Goal: Transaction & Acquisition: Subscribe to service/newsletter

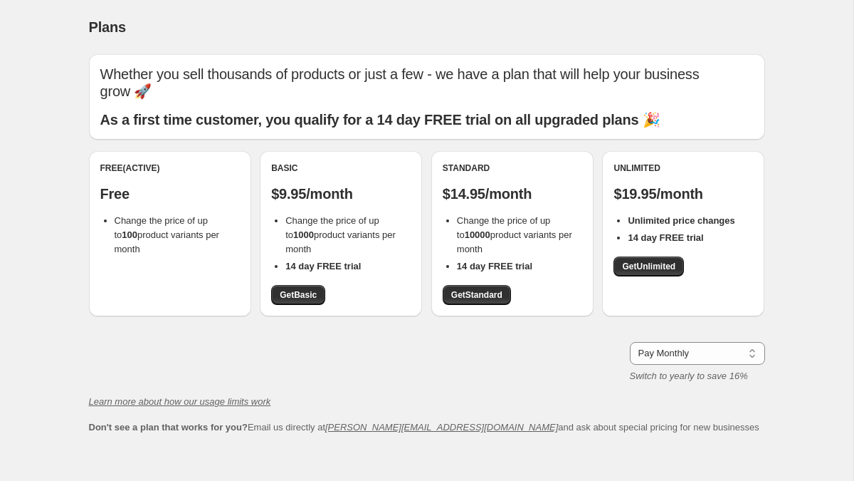
click at [176, 221] on span "Change the price of up to 100 product variants per month" at bounding box center [167, 234] width 105 height 39
copy span "Change the price of up to 100 product variants per month"
click at [176, 221] on span "Change the price of up to 100 product variants per month" at bounding box center [167, 234] width 105 height 39
click at [187, 215] on span "Change the price of up to 100 product variants per month" at bounding box center [167, 234] width 105 height 39
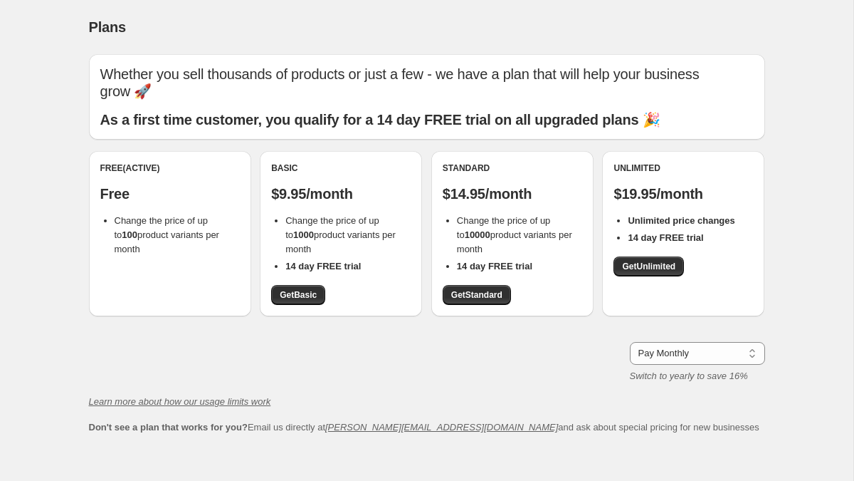
click at [162, 215] on span "Change the price of up to 100 product variants per month" at bounding box center [167, 234] width 105 height 39
copy span "Change the price of up to 100 product variants per month"
click at [162, 215] on span "Change the price of up to 100 product variants per month" at bounding box center [167, 234] width 105 height 39
click at [223, 185] on p "Free" at bounding box center [170, 193] width 140 height 17
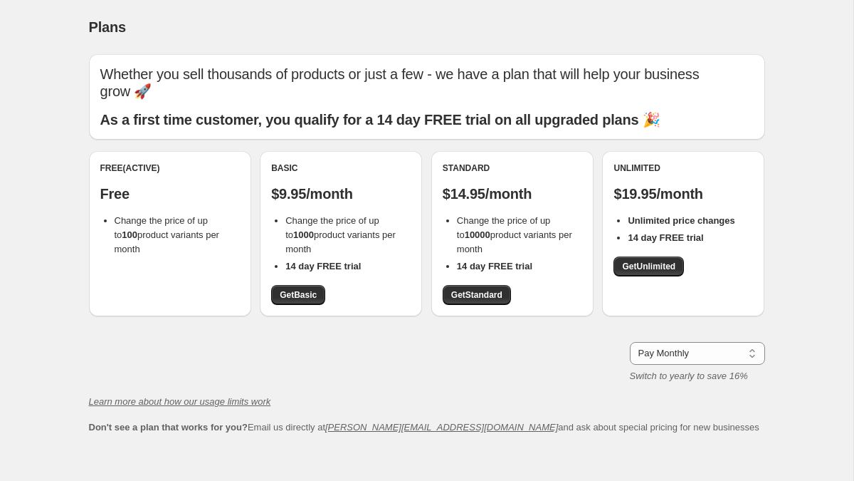
click at [223, 185] on p "Free" at bounding box center [170, 193] width 140 height 17
copy p "Free"
click at [223, 185] on p "Free" at bounding box center [170, 193] width 140 height 17
click at [100, 238] on ul "Change the price of up to 100 product variants per month" at bounding box center [170, 235] width 140 height 43
click at [161, 223] on li "Change the price of up to 100 product variants per month" at bounding box center [177, 235] width 125 height 43
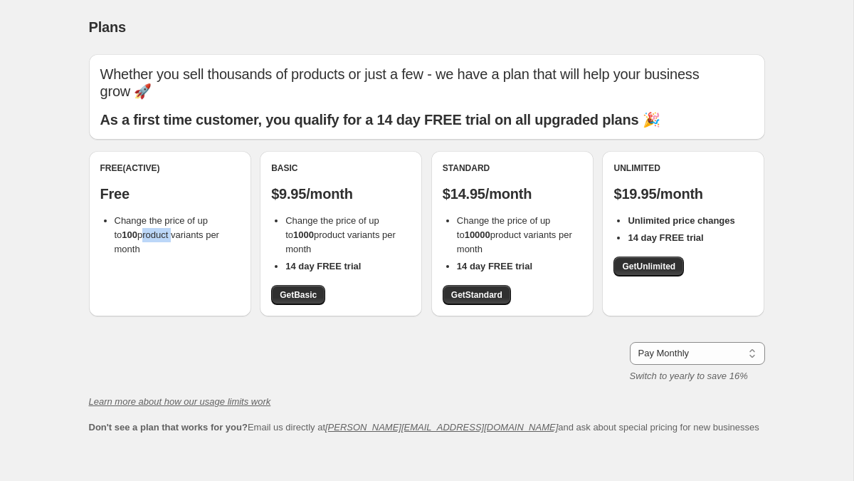
click at [161, 223] on li "Change the price of up to 100 product variants per month" at bounding box center [177, 235] width 125 height 43
copy span "product"
click at [161, 223] on li "Change the price of up to 100 product variants per month" at bounding box center [177, 235] width 125 height 43
click at [222, 232] on li "Change the price of up to 100 product variants per month" at bounding box center [177, 235] width 125 height 43
click at [219, 215] on span "Change the price of up to 100 product variants per month" at bounding box center [167, 234] width 105 height 39
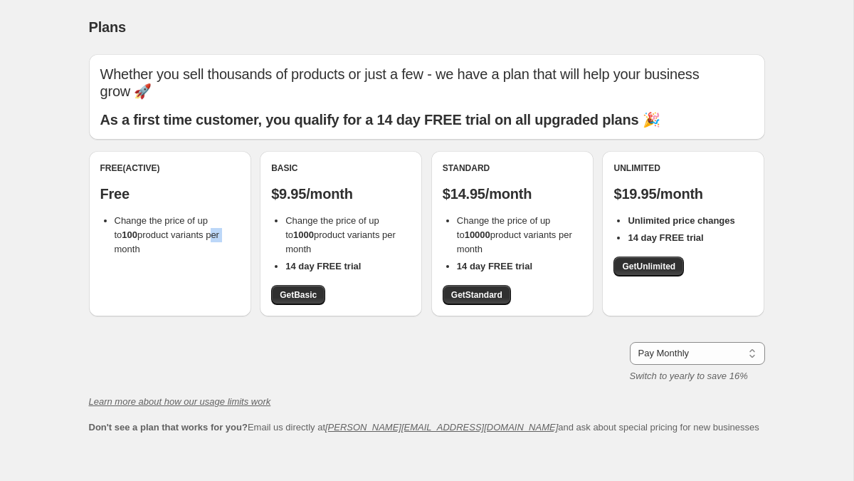
click at [219, 215] on span "Change the price of up to 100 product variants per month" at bounding box center [167, 234] width 105 height 39
copy span "Change the price of up to 100 product variants per month"
click at [219, 215] on span "Change the price of up to 100 product variants per month" at bounding box center [167, 234] width 105 height 39
click at [238, 228] on li "Change the price of up to 100 product variants per month" at bounding box center [177, 235] width 125 height 43
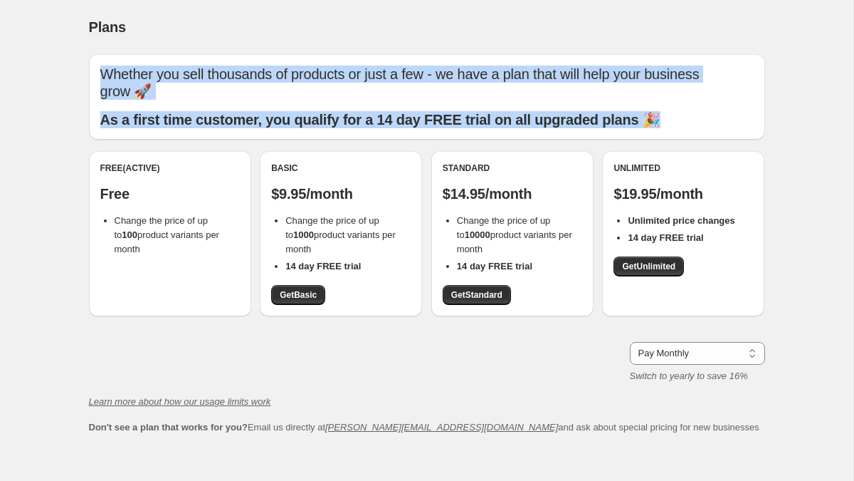
drag, startPoint x: 664, startPoint y: 101, endPoint x: 649, endPoint y: 55, distance: 48.9
click at [649, 55] on div "Whether you sell thousands of products or just a few - we have a plan that will…" at bounding box center [427, 96] width 676 height 85
copy div "Whether you sell thousands of products or just a few - we have a plan that will…"
click at [387, 112] on b "As a first time customer, you qualify for a 14 day FREE trial on all upgraded p…" at bounding box center [380, 120] width 560 height 16
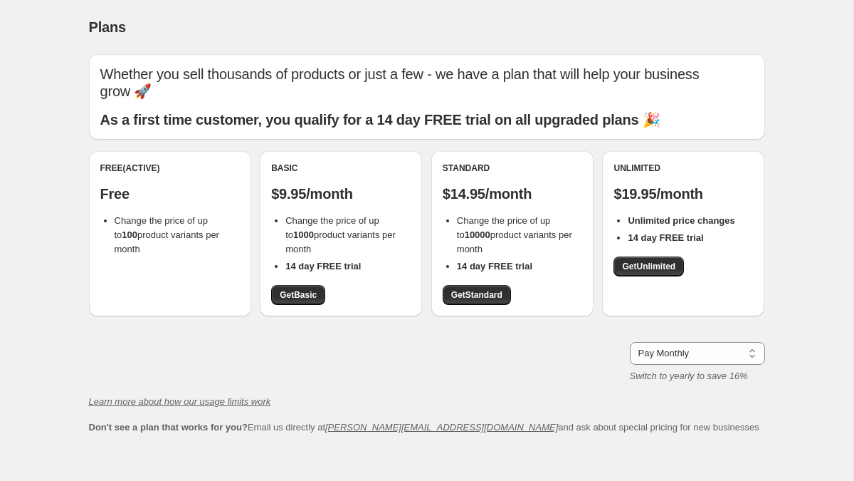
click at [296, 229] on b "1000" at bounding box center [303, 234] width 21 height 11
copy span "Change the price of up to 1000 product variants per month"
click at [296, 229] on b "1000" at bounding box center [303, 234] width 21 height 11
click at [315, 229] on li "Change the price of up to 1000 product variants per month" at bounding box center [347, 235] width 125 height 43
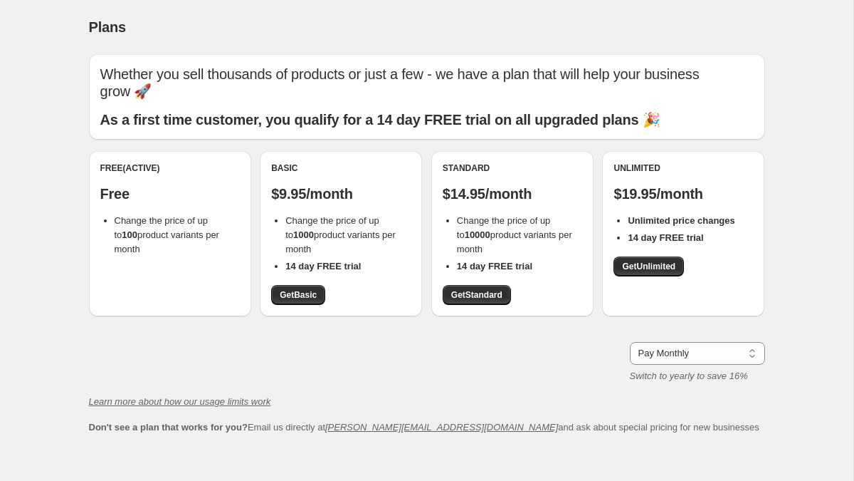
click at [353, 219] on span "Change the price of up to 1000 product variants per month" at bounding box center [340, 234] width 110 height 39
copy span "Change the price of up to 1000 product variants per month"
click at [353, 219] on span "Change the price of up to 1000 product variants per month" at bounding box center [340, 234] width 110 height 39
click at [382, 219] on span "Change the price of up to 1000 product variants per month" at bounding box center [340, 234] width 110 height 39
